Goal: Navigation & Orientation: Find specific page/section

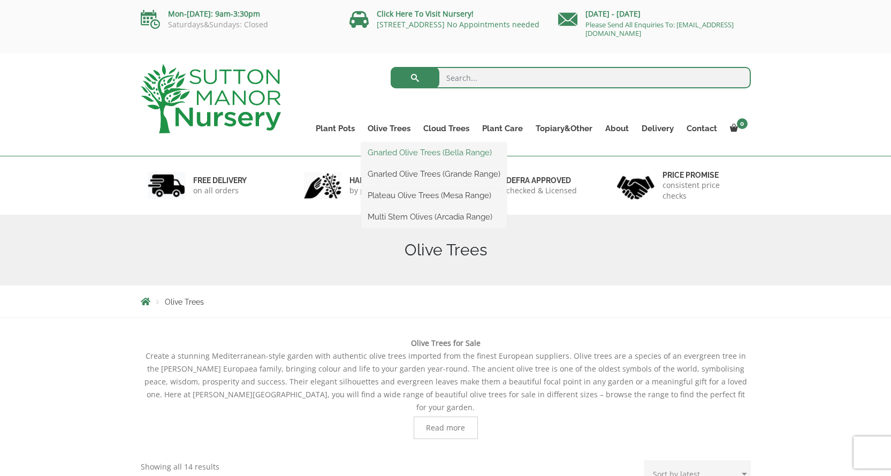
click at [383, 149] on link "Gnarled Olive Trees (Bella Range)" at bounding box center [434, 153] width 146 height 16
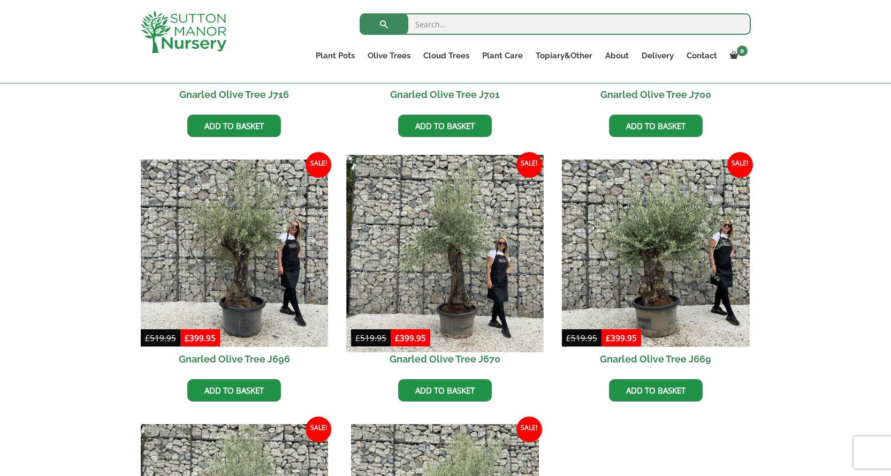
scroll to position [784, 0]
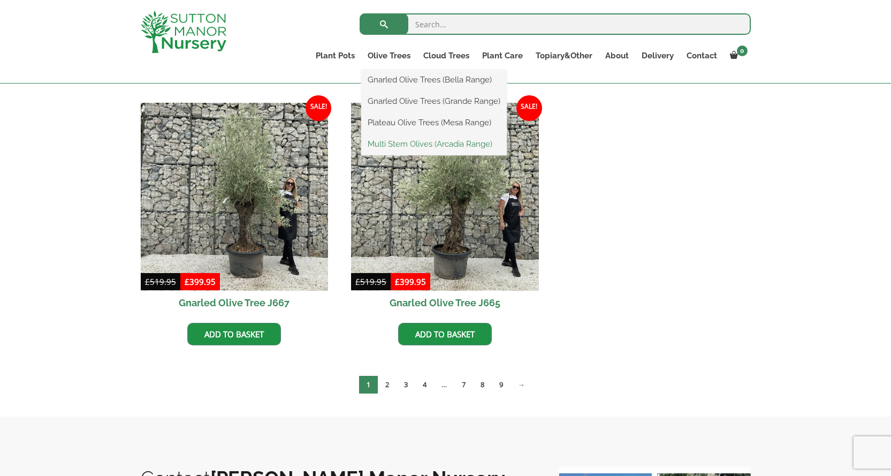
click at [401, 142] on link "Multi Stem Olives (Arcadia Range)" at bounding box center [434, 144] width 146 height 16
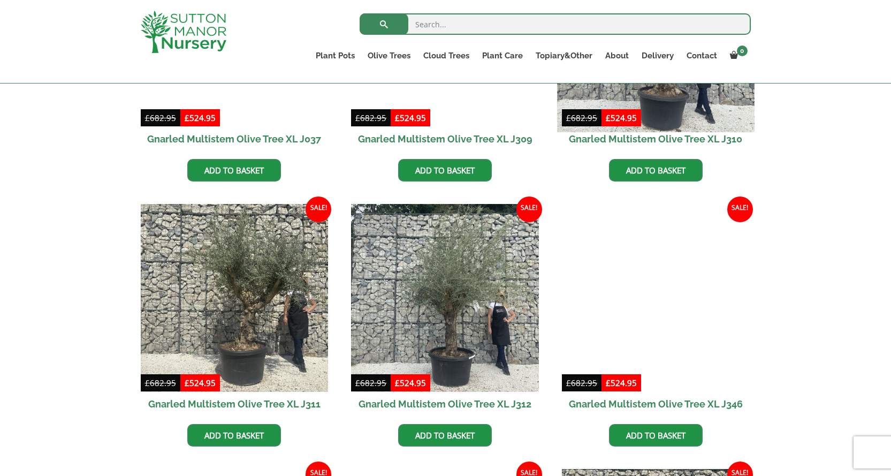
scroll to position [891, 0]
